Goal: Task Accomplishment & Management: Manage account settings

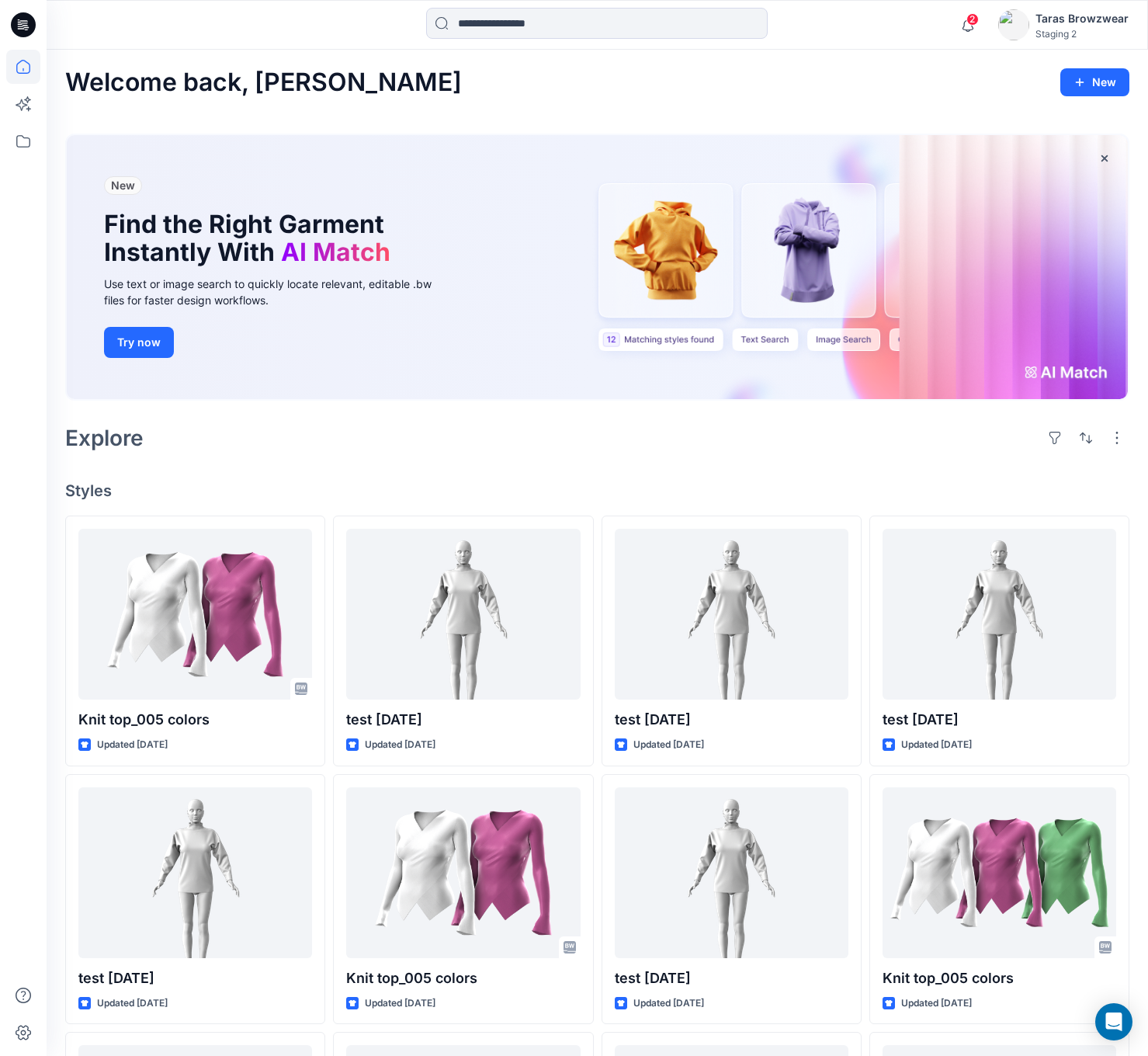
click at [1052, 21] on div "Taras Browzwear" at bounding box center [1082, 18] width 93 height 18
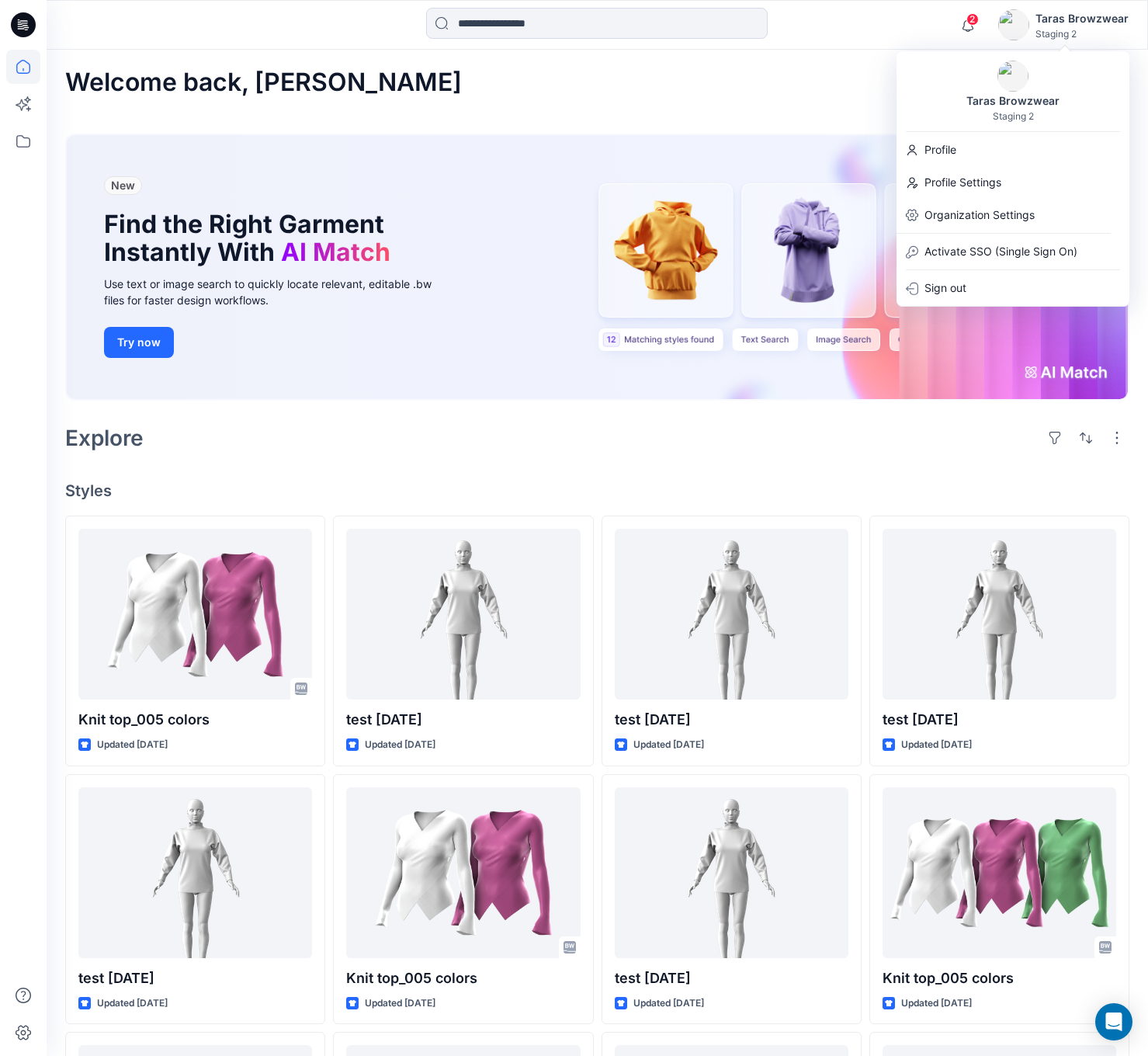
click at [1037, 208] on div "Organization Settings" at bounding box center [1013, 215] width 227 height 29
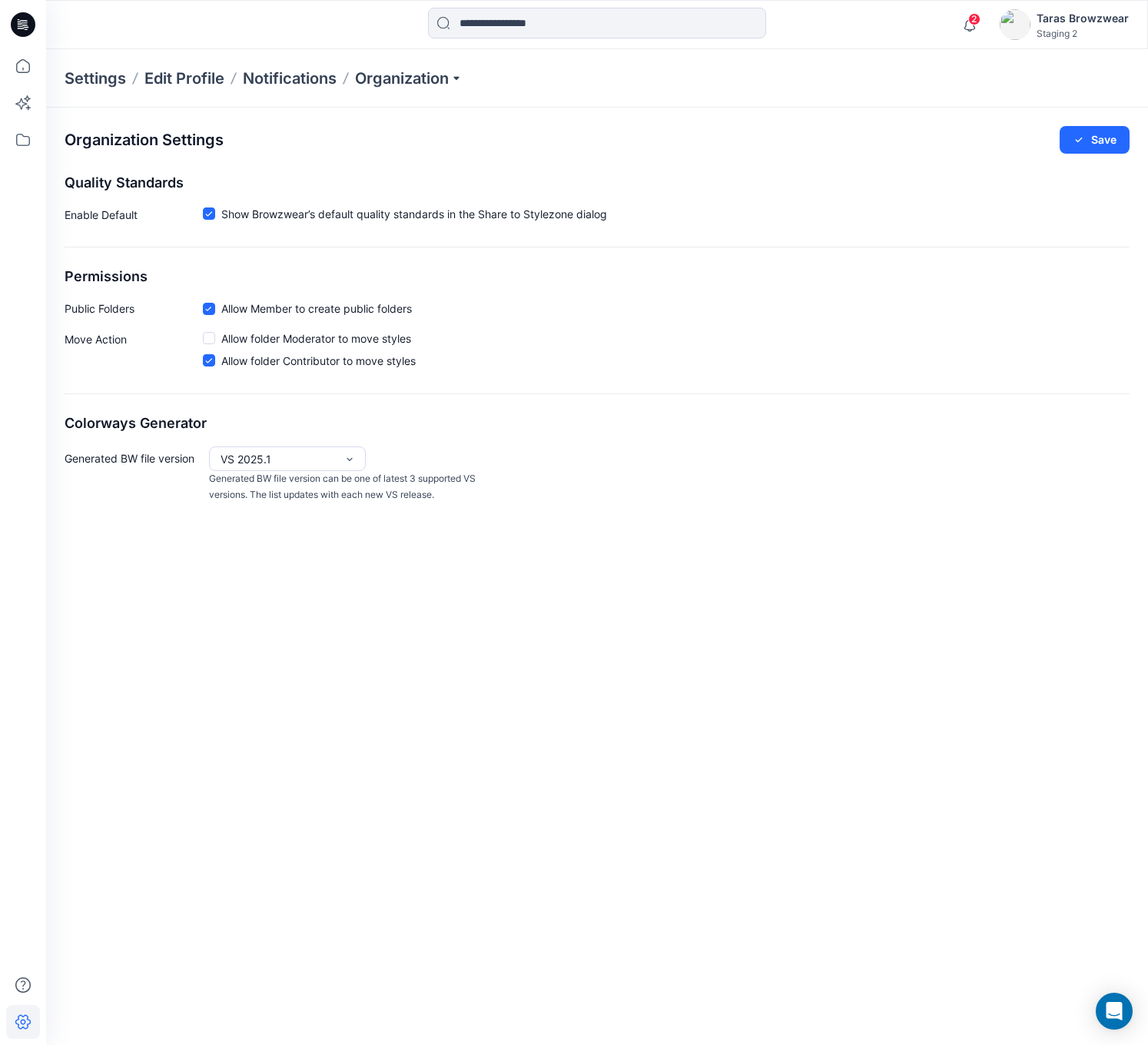
click at [666, 465] on div "Generated BW file version VS 2025.1 Generated BW file version can be one of lat…" at bounding box center [597, 474] width 1065 height 56
click at [1043, 4] on div "2 Notifications Mark all as read View all notifications Taras Browzwear Staging…" at bounding box center [597, 24] width 1102 height 49
click at [1017, 42] on div "2 Notifications Mark all as read View all notifications Taras Browzwear Staging…" at bounding box center [597, 24] width 1102 height 49
click at [1029, 24] on img "button" at bounding box center [1014, 24] width 31 height 31
